Goal: Share content: Share content

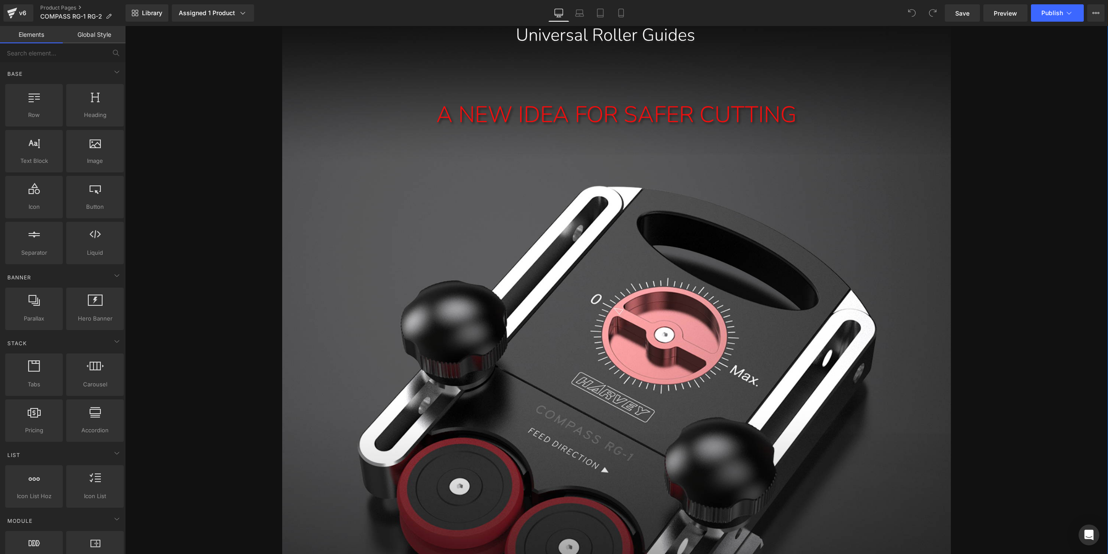
scroll to position [519, 0]
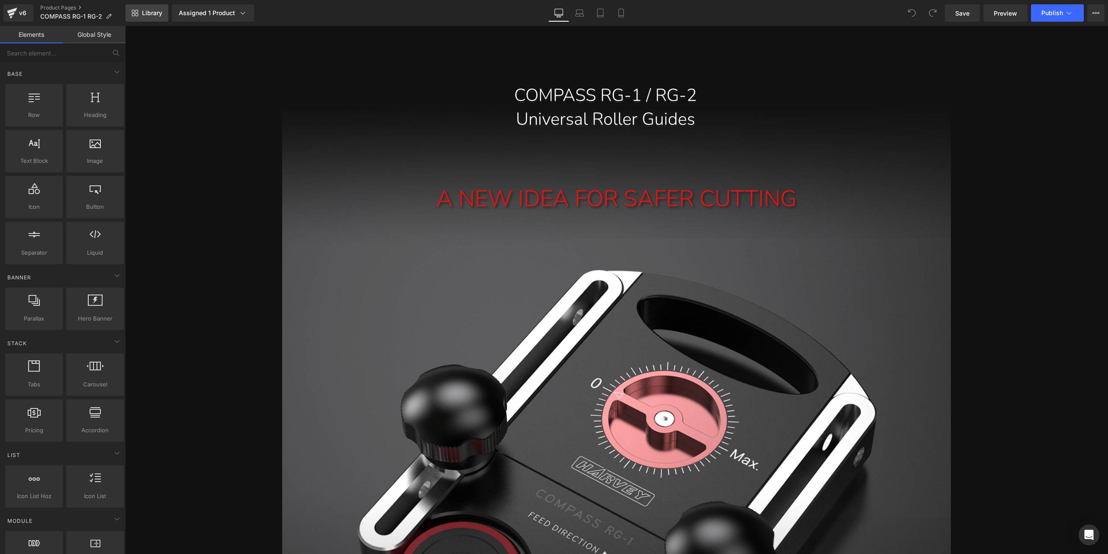
click at [148, 8] on link "Library" at bounding box center [147, 12] width 43 height 17
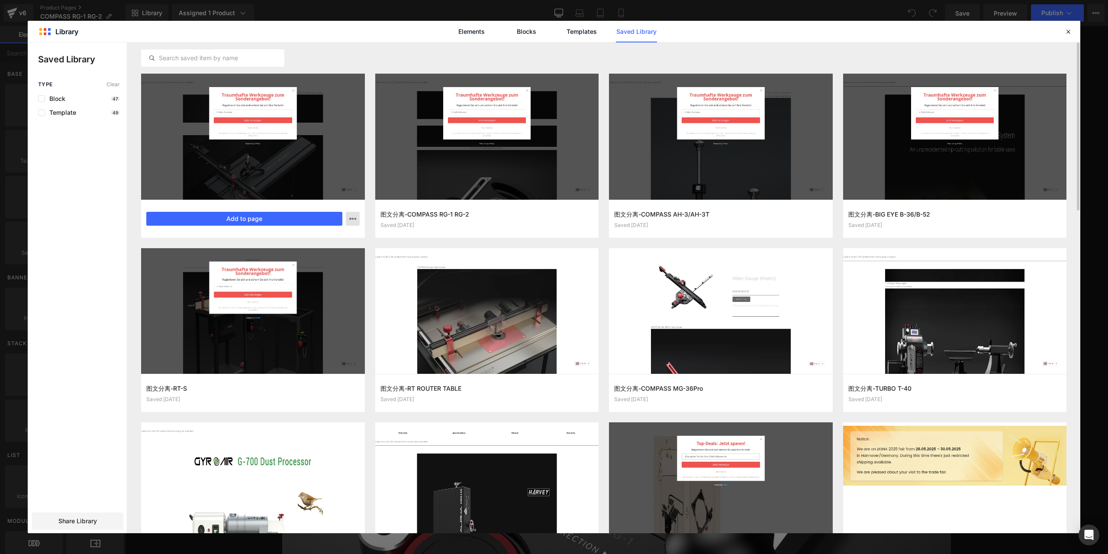
click at [346, 215] on button "button" at bounding box center [353, 219] width 14 height 14
click at [88, 431] on div at bounding box center [554, 287] width 1052 height 490
click at [118, 515] on div "Share Library" at bounding box center [77, 520] width 91 height 17
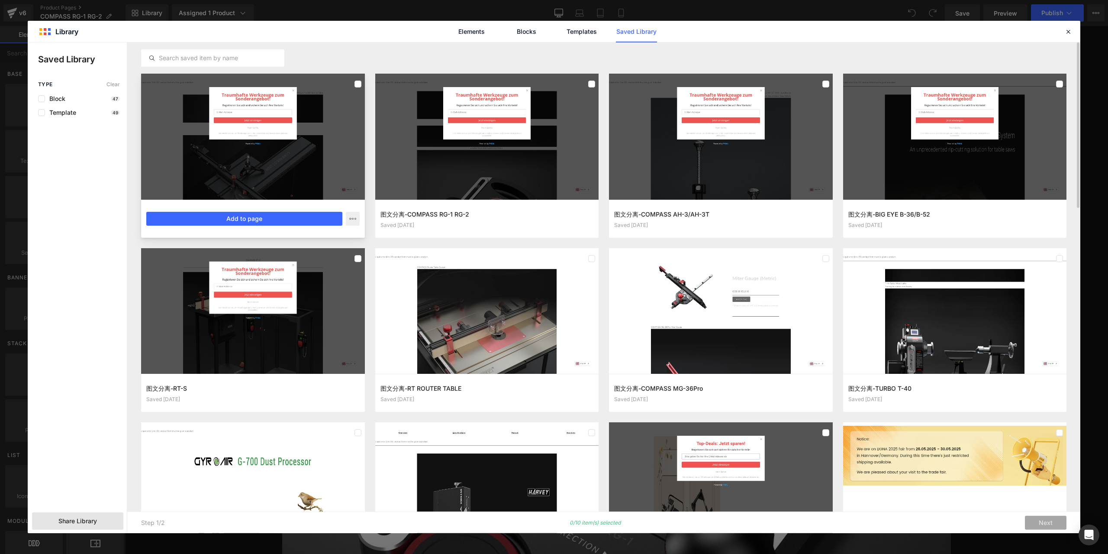
click at [363, 86] on div at bounding box center [253, 137] width 224 height 126
click at [577, 88] on div at bounding box center [487, 137] width 224 height 126
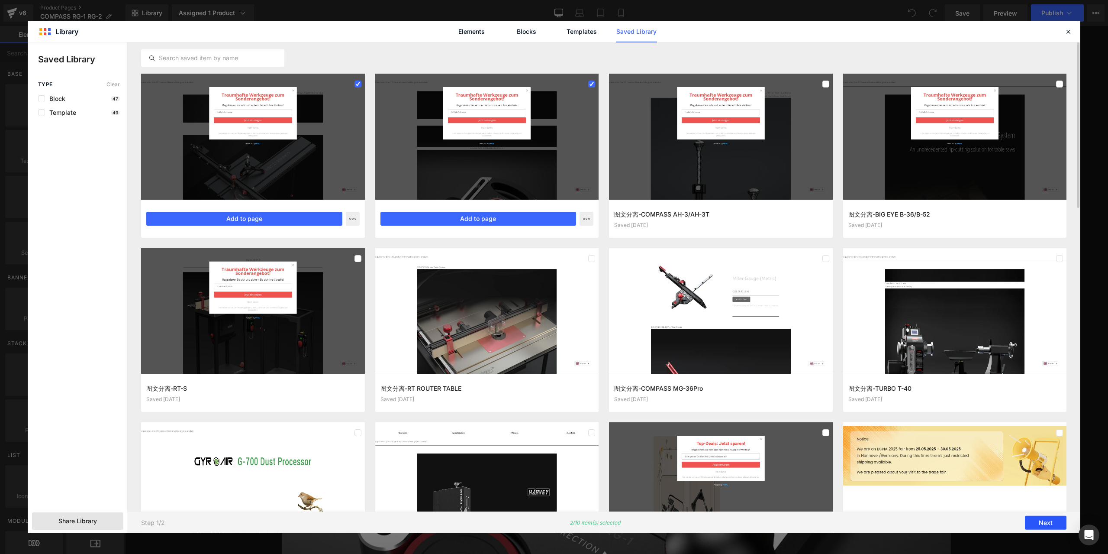
click at [1056, 521] on button "Next" at bounding box center [1046, 522] width 42 height 14
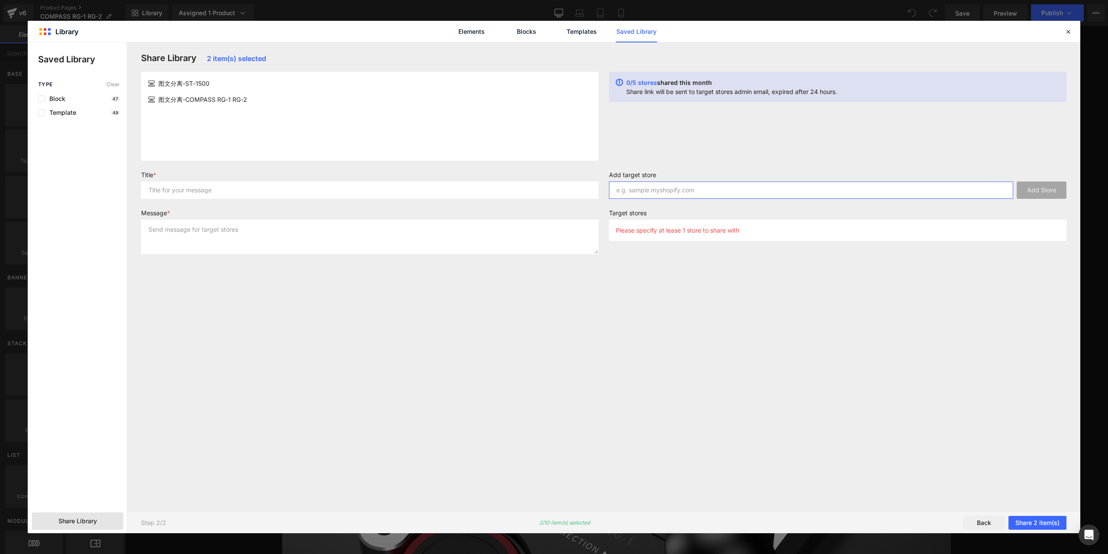
click at [725, 187] on input "text" at bounding box center [811, 189] width 404 height 17
click at [833, 192] on input "text" at bounding box center [811, 189] width 404 height 17
paste input "[DOMAIN_NAME]"
type input "[DOMAIN_NAME]"
click at [1040, 185] on button "Add Store" at bounding box center [1042, 189] width 50 height 17
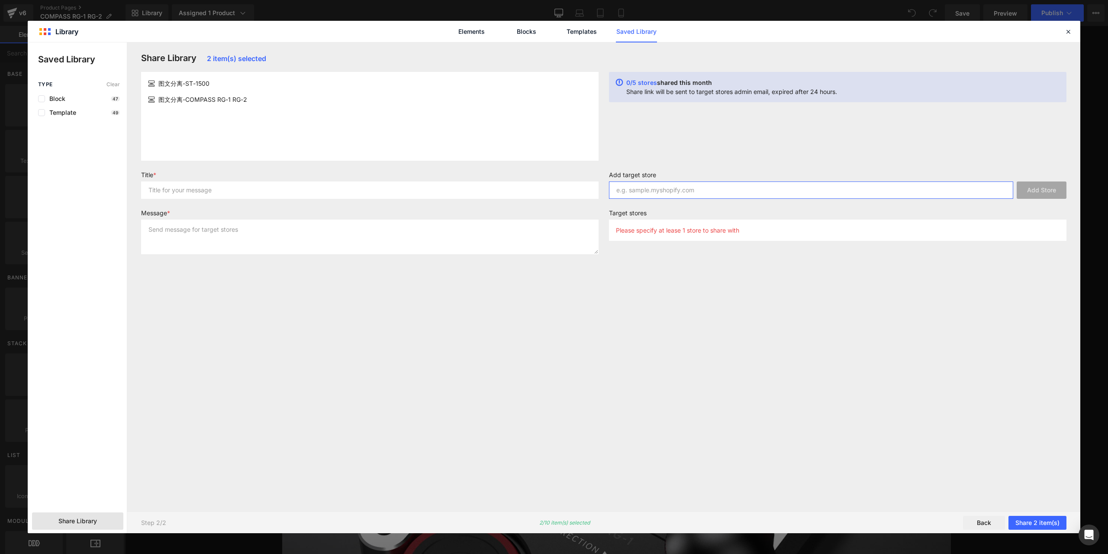
click at [705, 194] on input "text" at bounding box center [811, 189] width 404 height 17
paste input "[DOMAIN_NAME]"
type input "[DOMAIN_NAME]"
click at [1057, 183] on button "Add Store" at bounding box center [1042, 189] width 50 height 17
click at [348, 186] on input "text" at bounding box center [369, 189] width 457 height 17
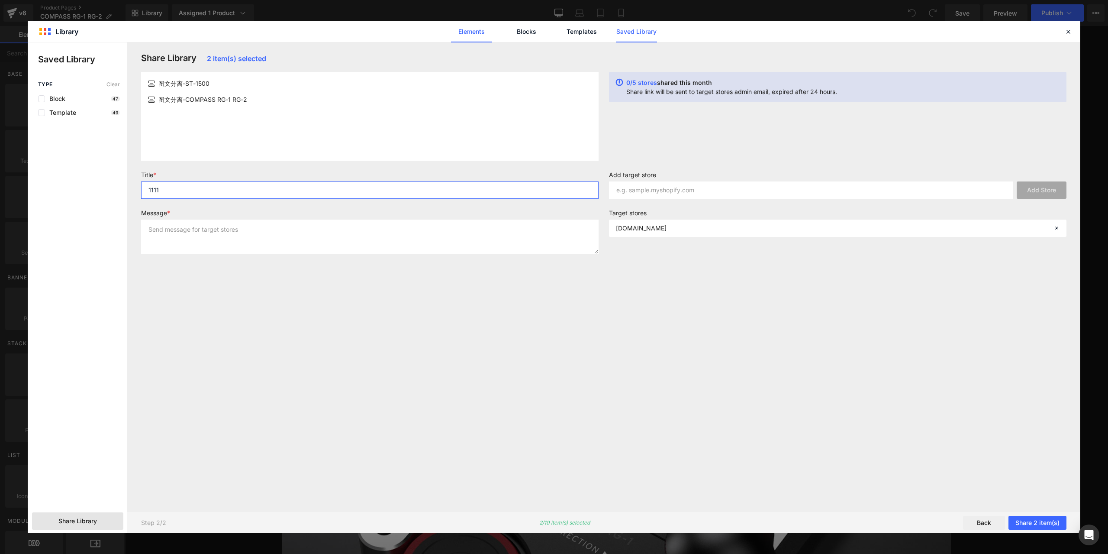
type input "1111"
click at [561, 30] on link "Elements" at bounding box center [581, 32] width 41 height 22
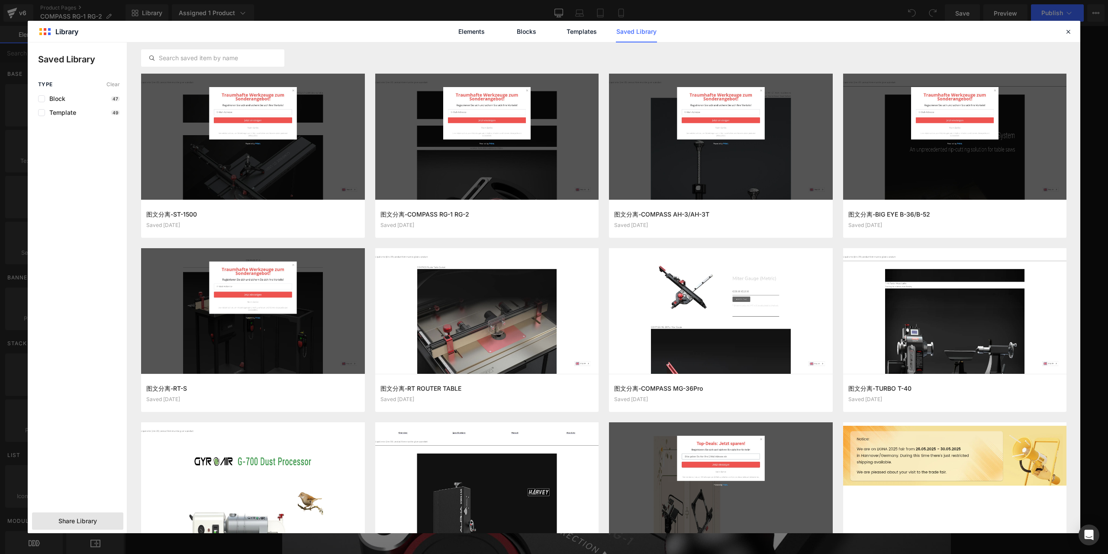
click at [101, 521] on div "Share Library" at bounding box center [77, 520] width 91 height 17
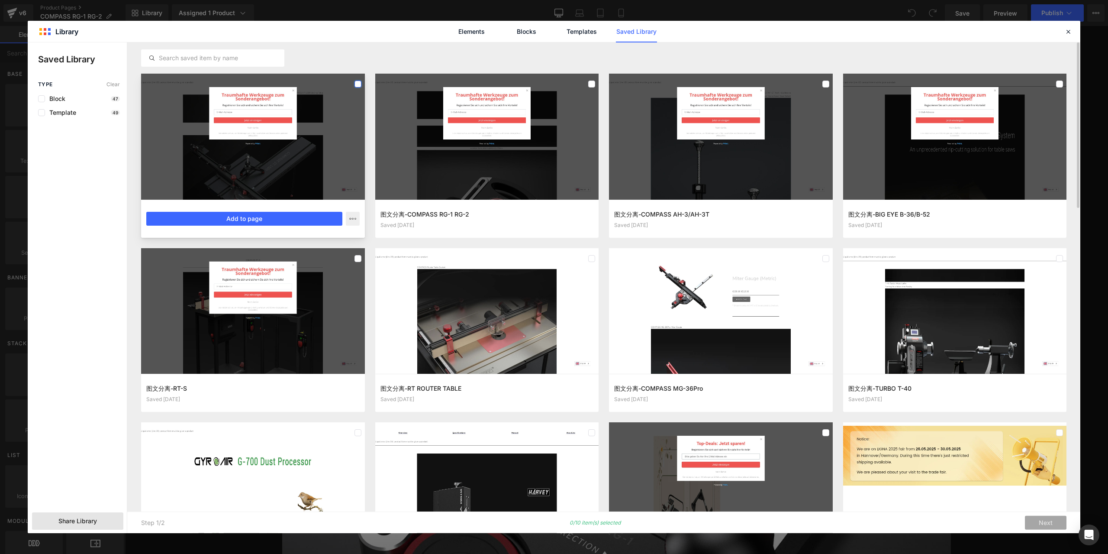
click at [356, 82] on label at bounding box center [357, 83] width 7 height 7
click at [591, 82] on label at bounding box center [591, 83] width 7 height 7
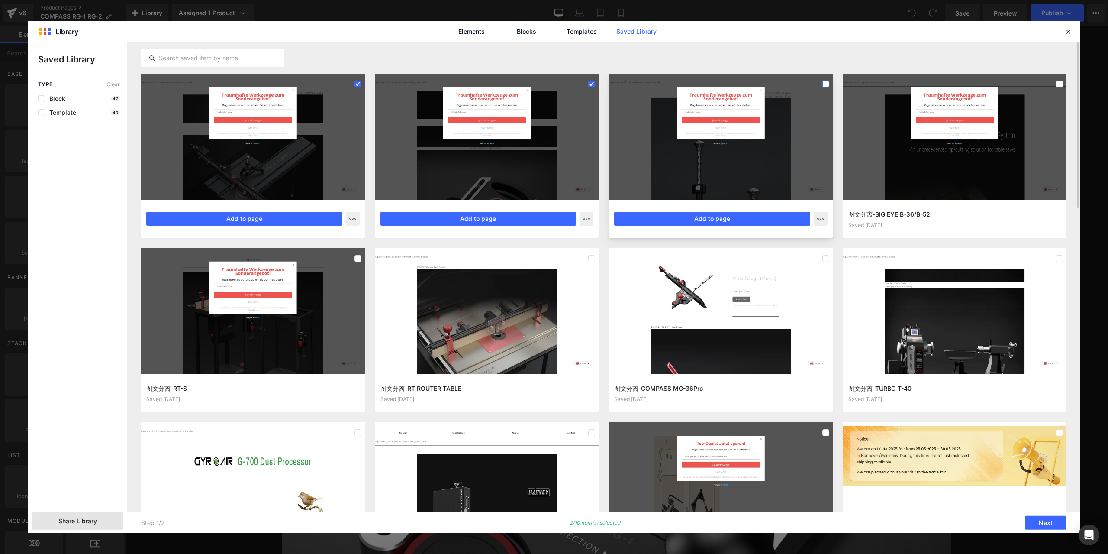
click at [827, 86] on label at bounding box center [825, 83] width 7 height 7
click at [1047, 89] on div at bounding box center [955, 137] width 224 height 126
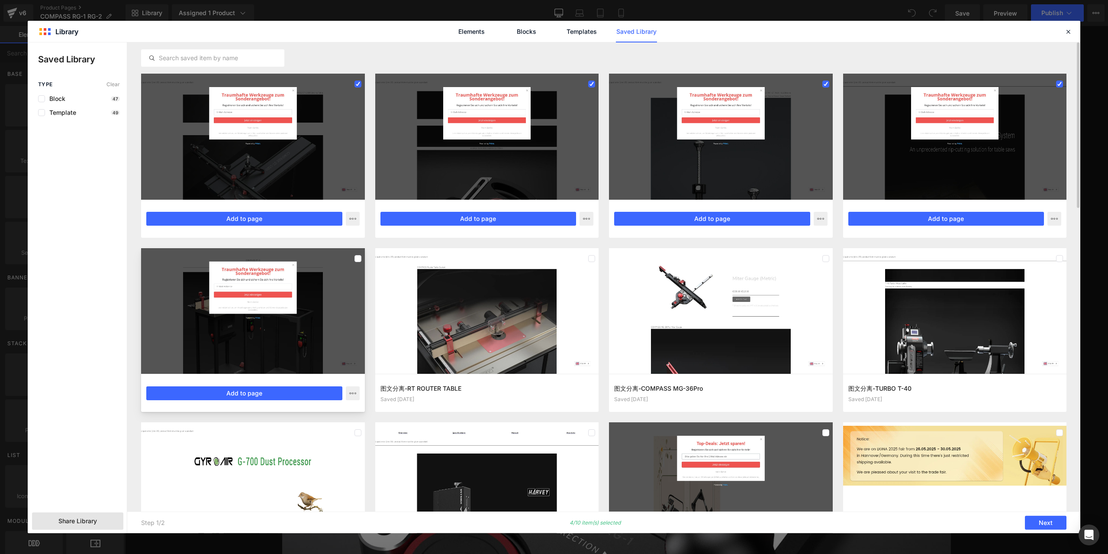
click at [316, 275] on div at bounding box center [253, 311] width 224 height 126
click at [486, 305] on div at bounding box center [487, 311] width 224 height 126
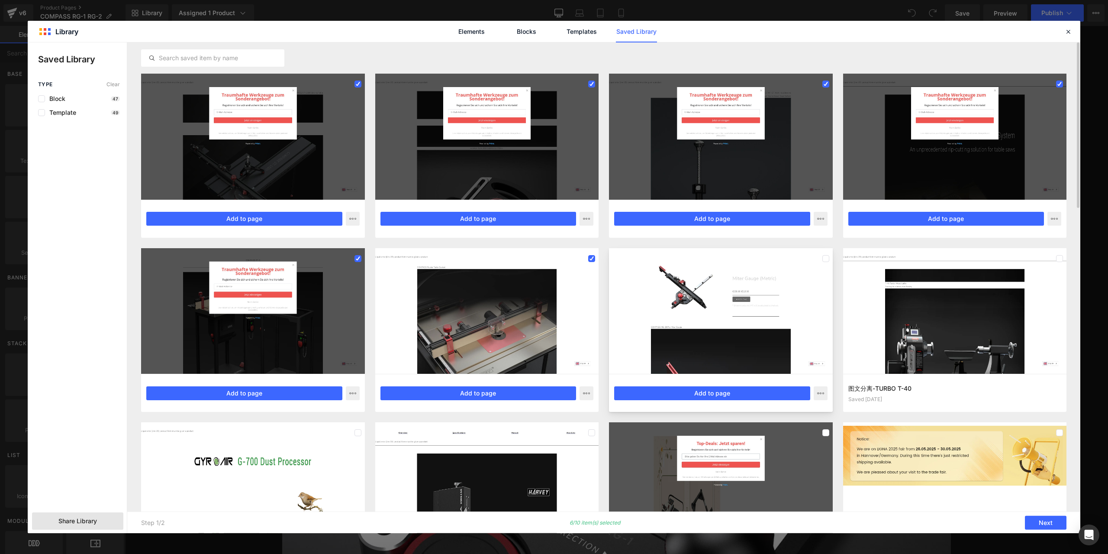
click at [731, 314] on div at bounding box center [721, 311] width 224 height 126
click at [882, 313] on div at bounding box center [955, 311] width 224 height 126
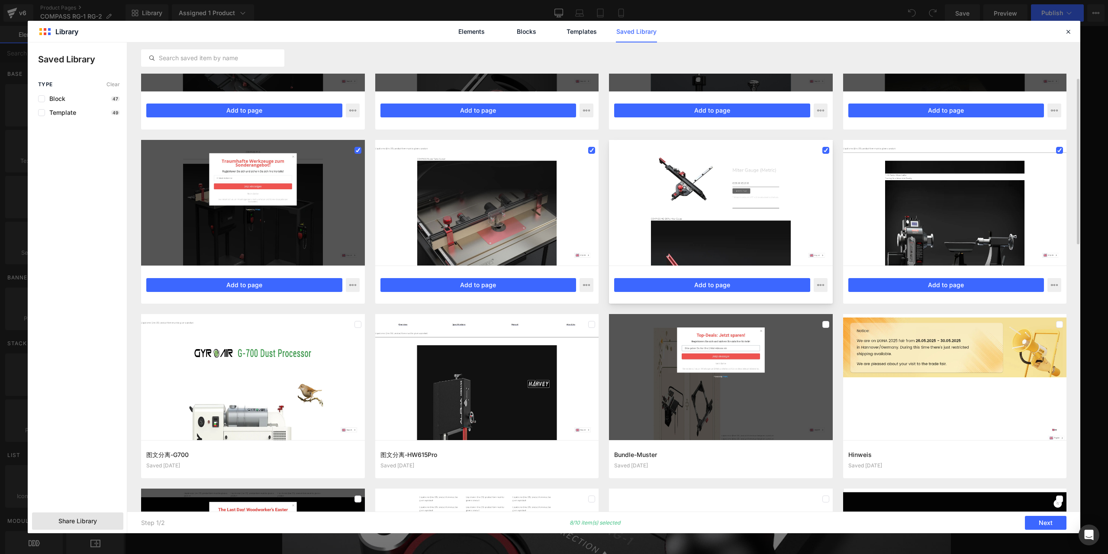
scroll to position [195, 0]
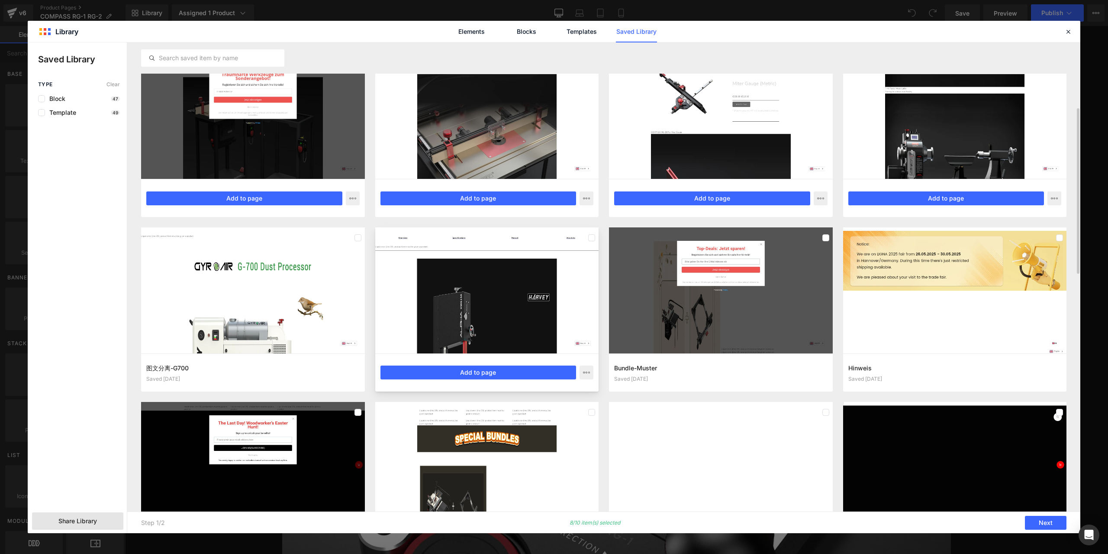
click at [466, 328] on div at bounding box center [487, 290] width 224 height 126
click at [283, 308] on div at bounding box center [253, 290] width 224 height 126
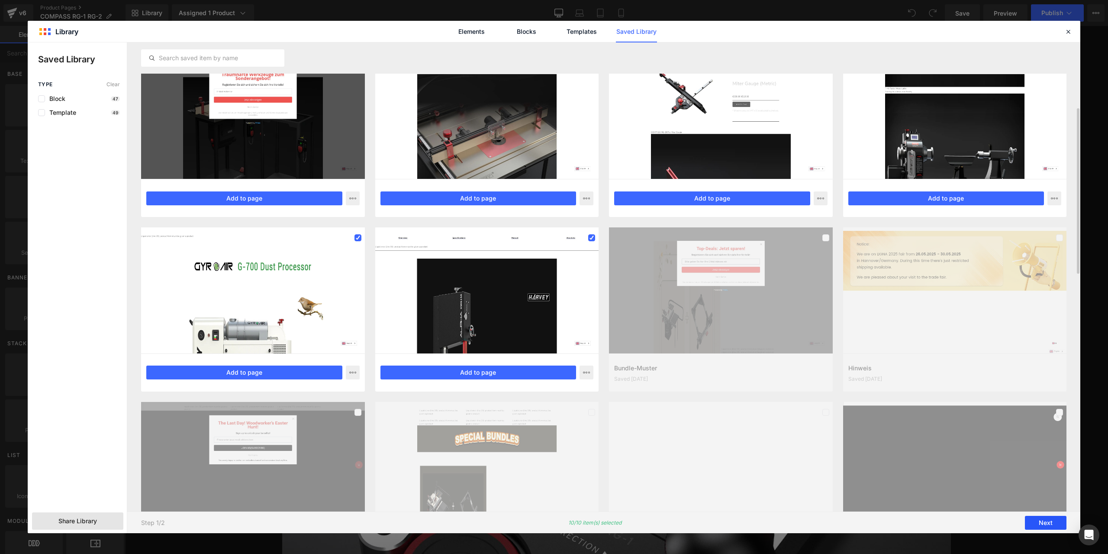
click at [1054, 526] on button "Next" at bounding box center [1046, 522] width 42 height 14
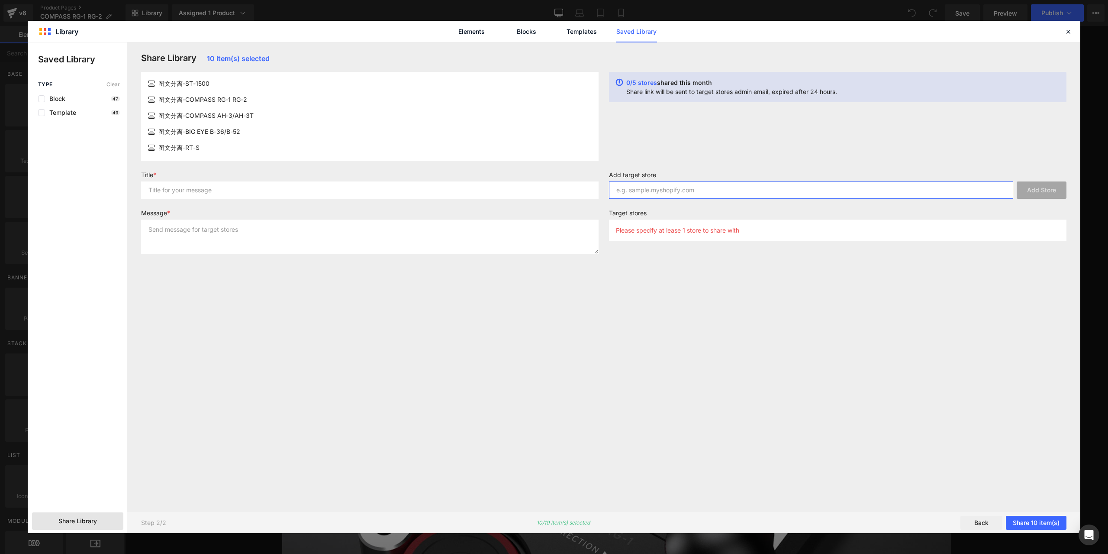
click at [843, 191] on input "text" at bounding box center [811, 189] width 404 height 17
paste input "[DOMAIN_NAME]"
type input "[DOMAIN_NAME]"
click at [1052, 184] on button "Add Store" at bounding box center [1042, 189] width 50 height 17
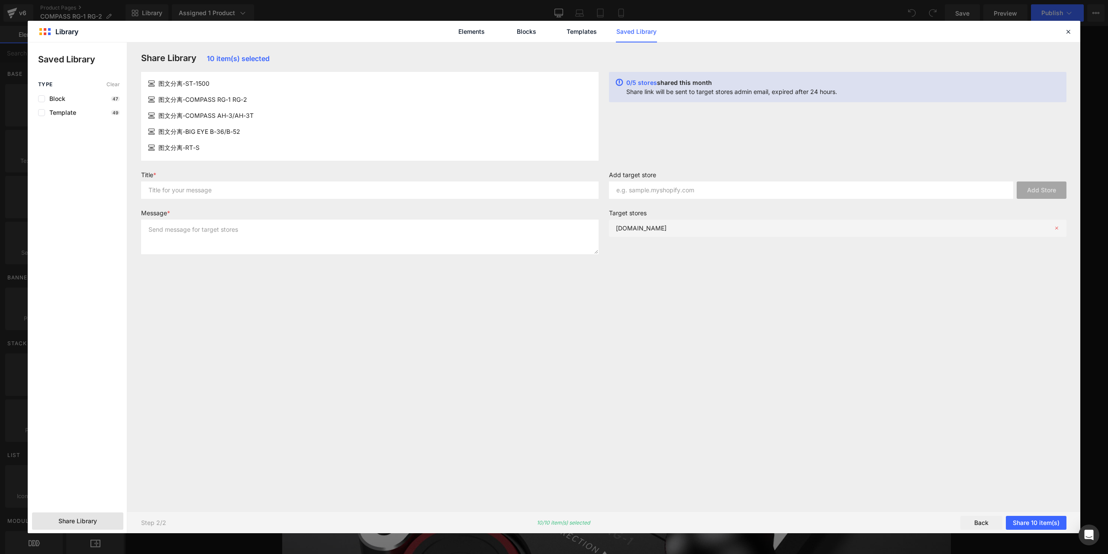
click at [637, 226] on p "[DOMAIN_NAME]" at bounding box center [641, 227] width 51 height 7
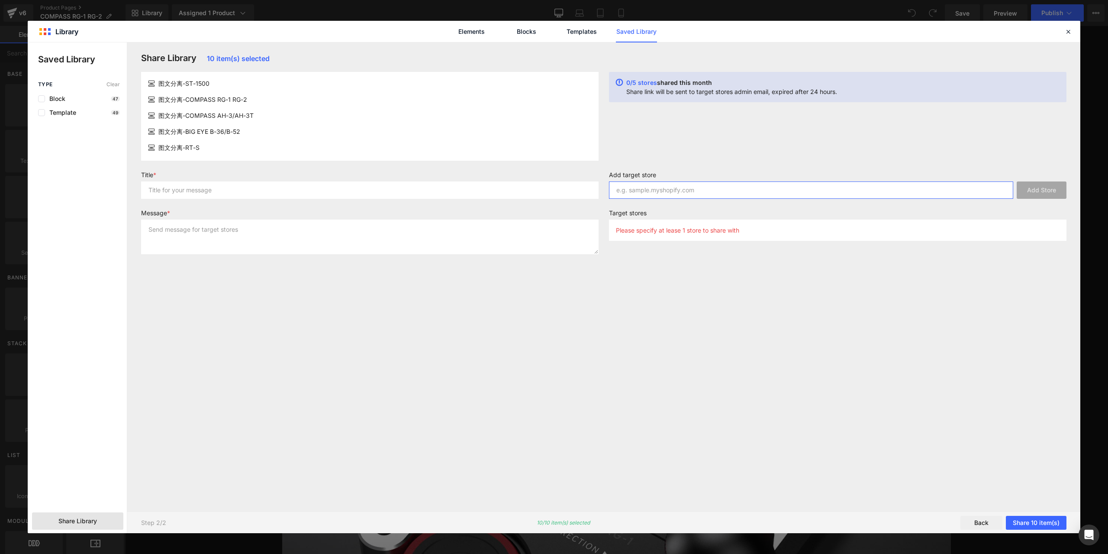
click at [761, 193] on input "text" at bounding box center [811, 189] width 404 height 17
paste input "[DOMAIN_NAME]"
type input "[DOMAIN_NAME]"
click at [1020, 193] on button "Add Store" at bounding box center [1042, 189] width 50 height 17
click at [1023, 522] on button "Share 10 item(s)" at bounding box center [1036, 522] width 61 height 14
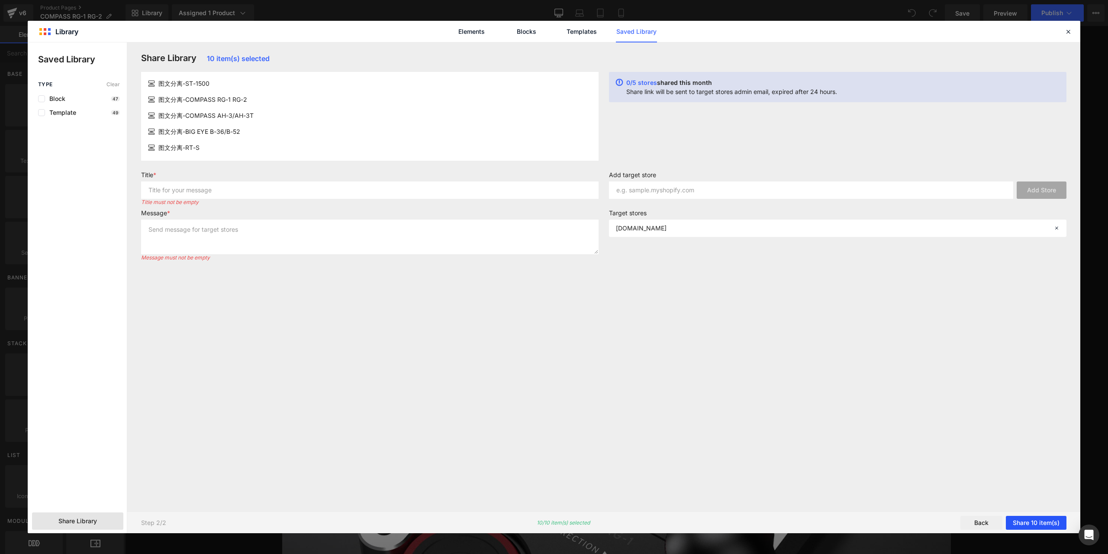
click at [1036, 522] on button "Share 10 item(s)" at bounding box center [1036, 522] width 61 height 14
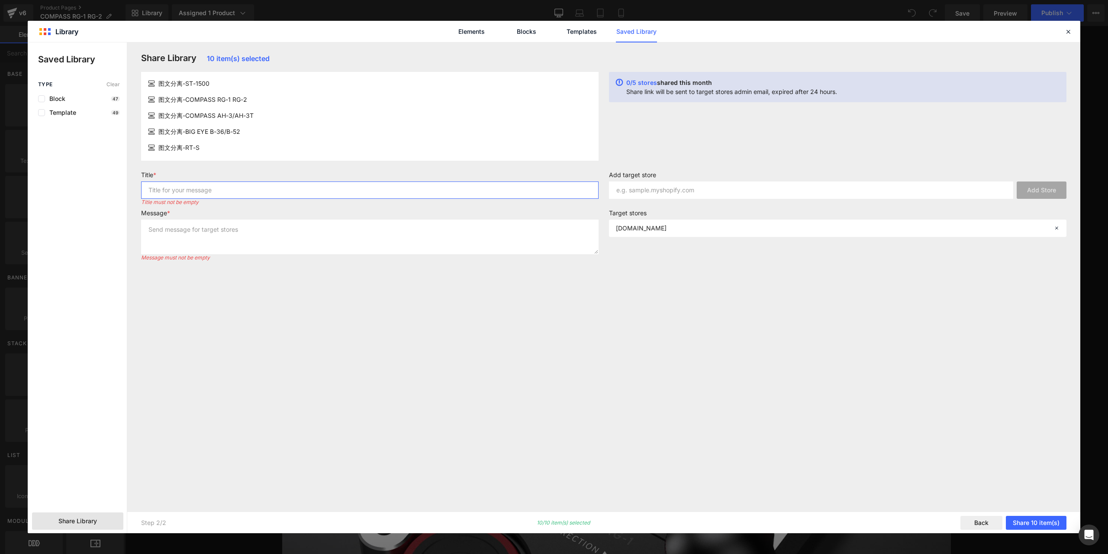
click at [181, 193] on input "text" at bounding box center [369, 189] width 457 height 17
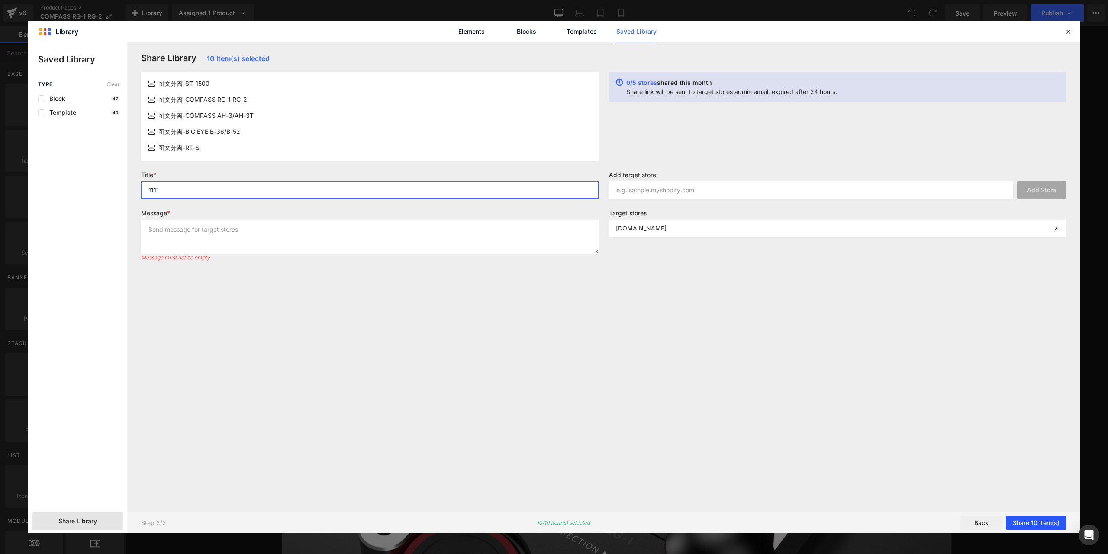
type input "1111"
click at [1037, 521] on button "Share 10 item(s)" at bounding box center [1036, 522] width 61 height 14
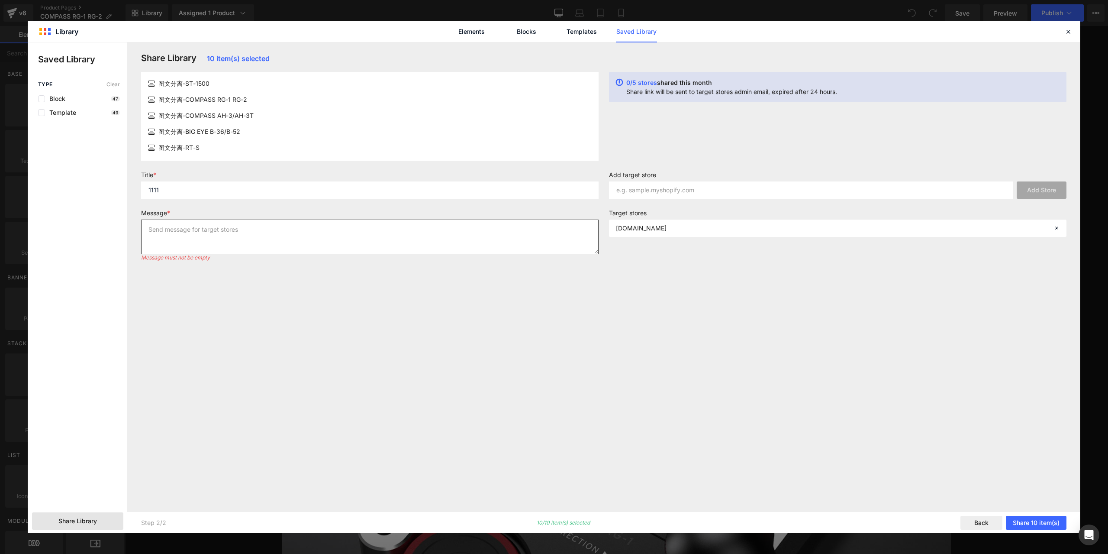
click at [262, 246] on textarea at bounding box center [369, 236] width 457 height 35
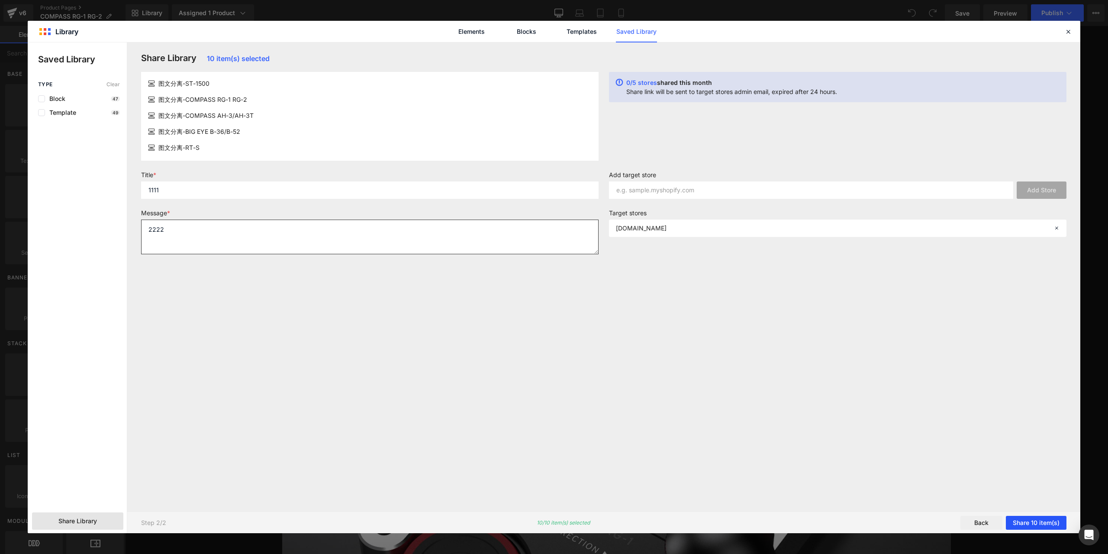
type textarea "2222"
click at [1039, 517] on button "Share 10 item(s)" at bounding box center [1036, 522] width 61 height 14
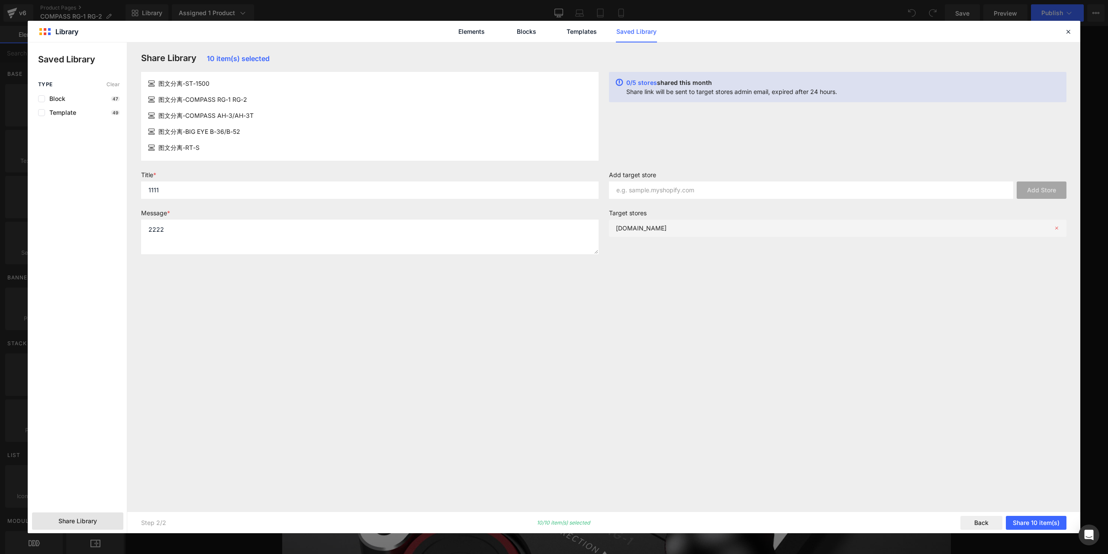
click at [711, 232] on div "[DOMAIN_NAME]" at bounding box center [837, 227] width 457 height 17
